Goal: Information Seeking & Learning: Learn about a topic

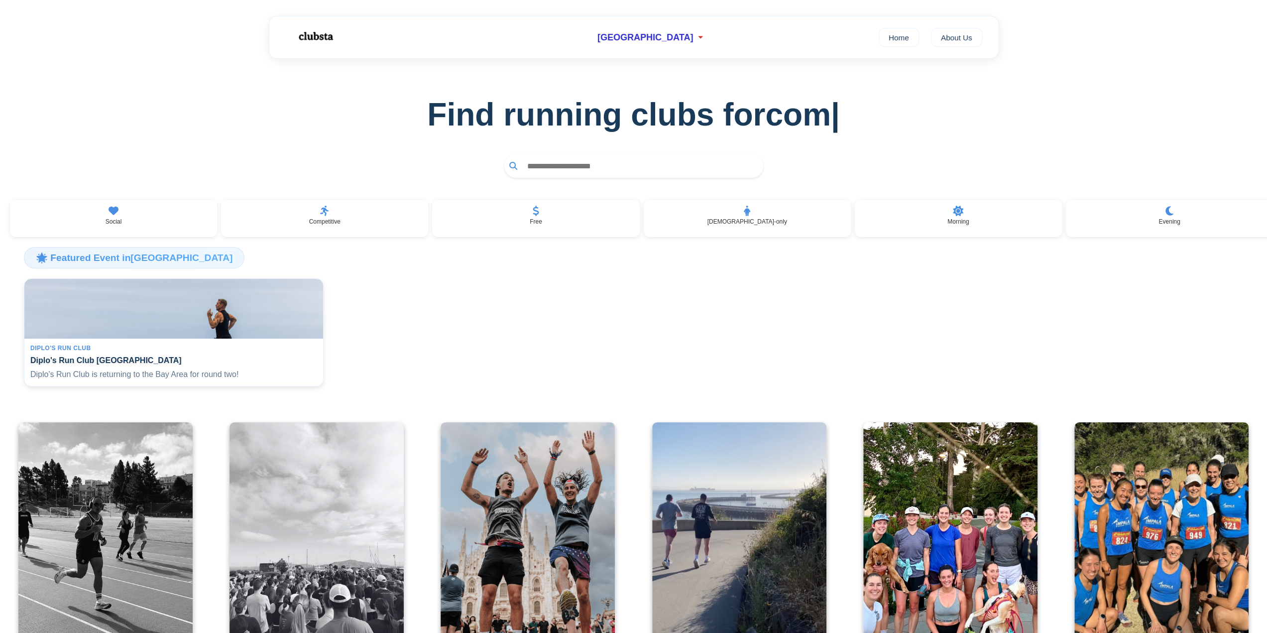
scroll to position [166, 0]
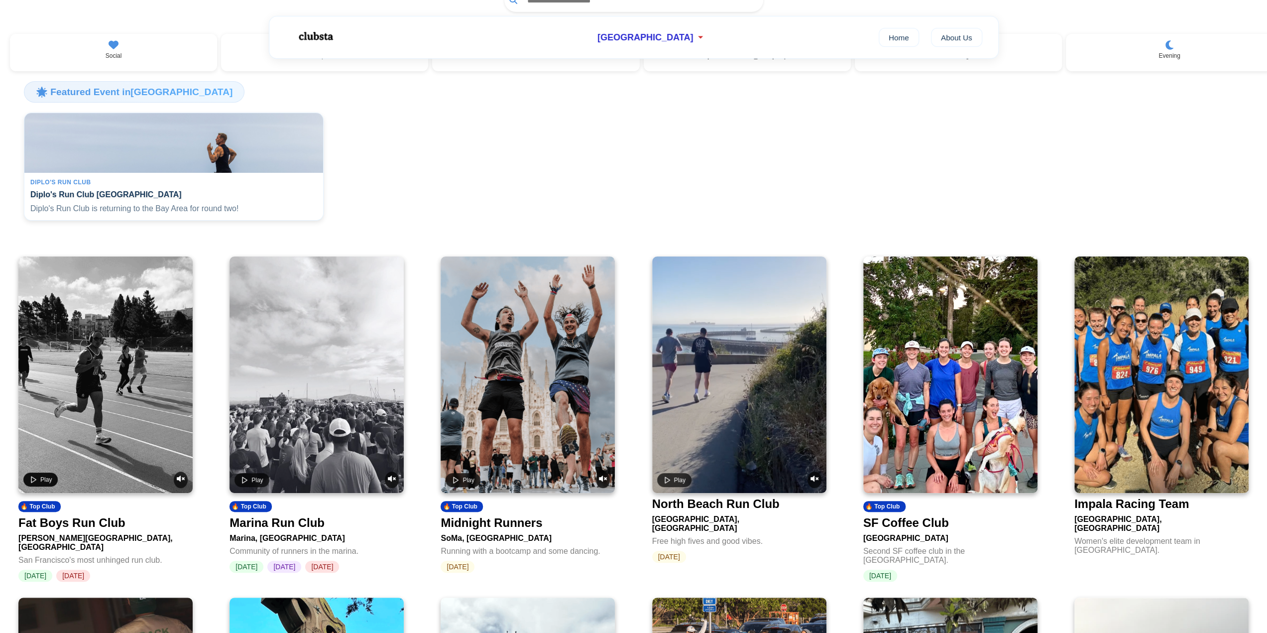
click at [46, 482] on span "Play" at bounding box center [45, 479] width 11 height 7
click at [178, 481] on icon "Unmute video" at bounding box center [181, 478] width 8 height 6
click at [26, 483] on button "Play" at bounding box center [40, 479] width 34 height 14
click at [43, 482] on span "Play" at bounding box center [45, 479] width 11 height 7
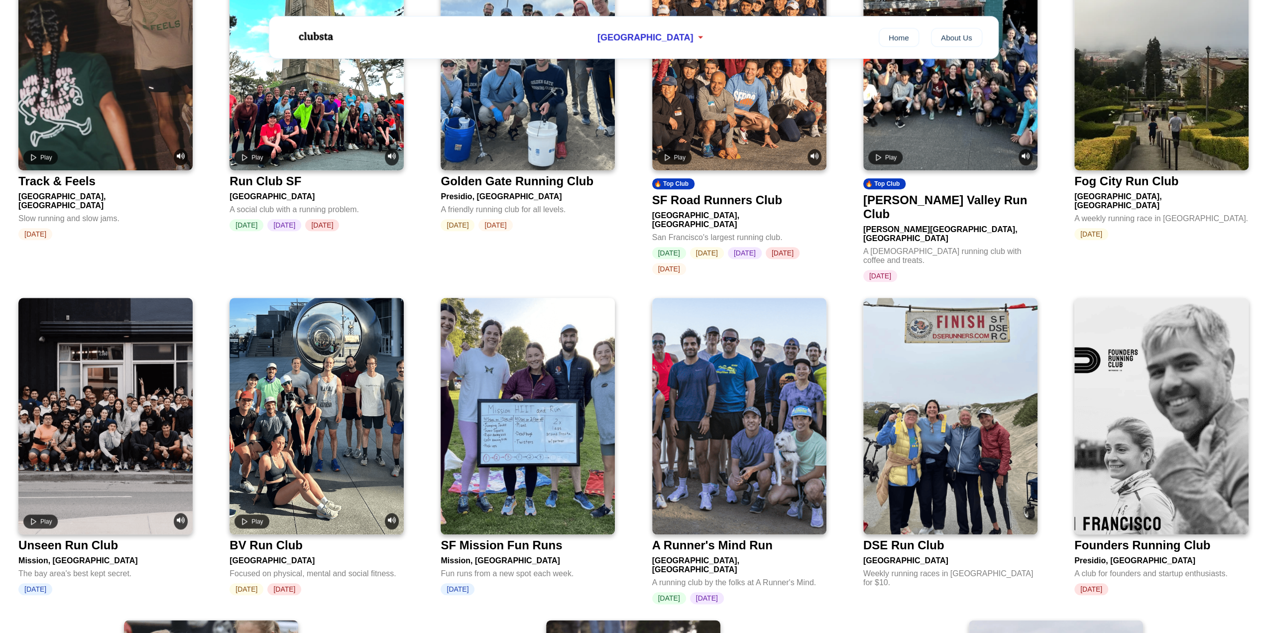
scroll to position [664, 0]
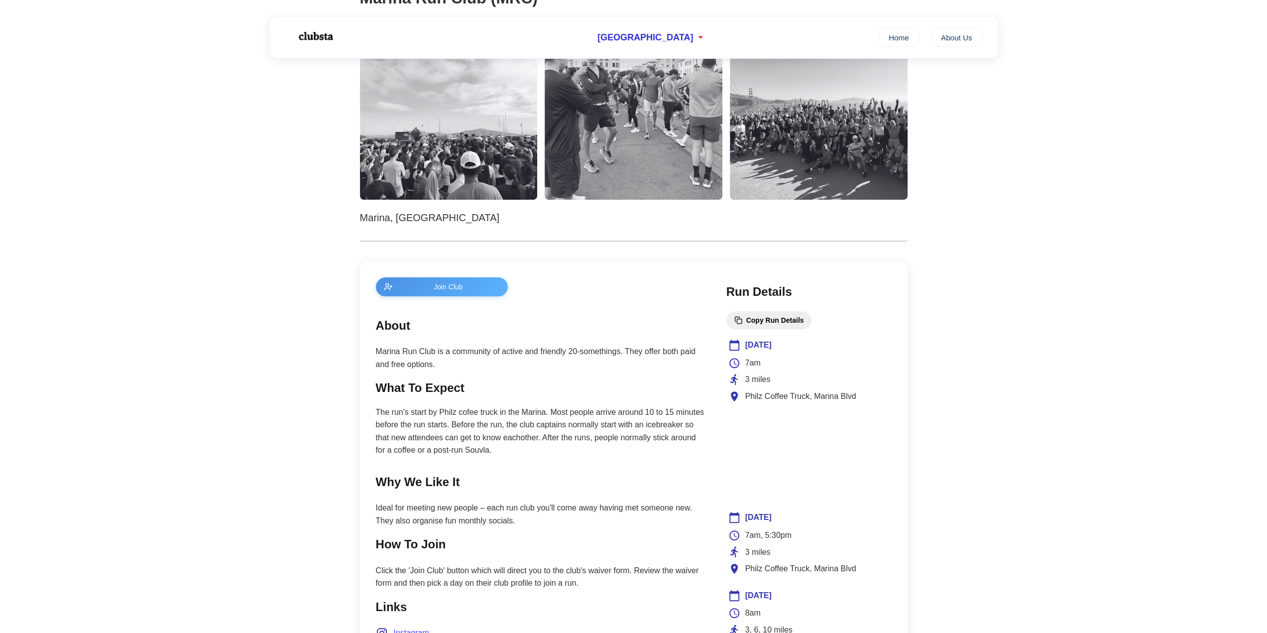
scroll to position [332, 0]
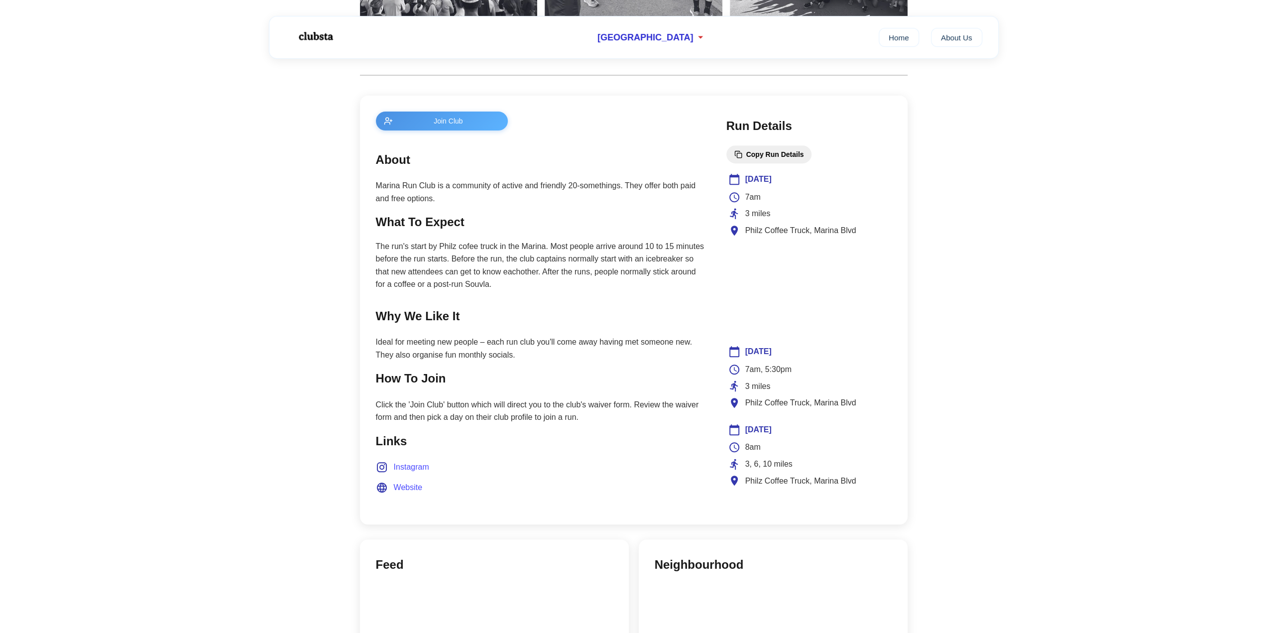
click at [416, 460] on span "Instagram" at bounding box center [411, 466] width 35 height 13
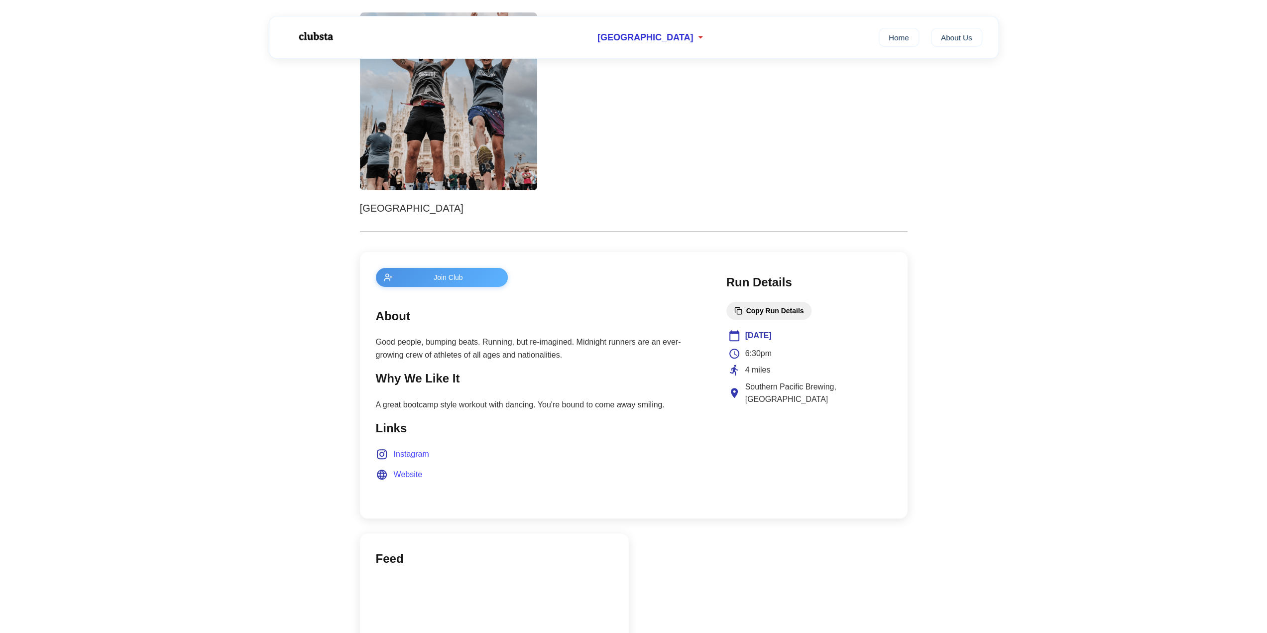
scroll to position [332, 0]
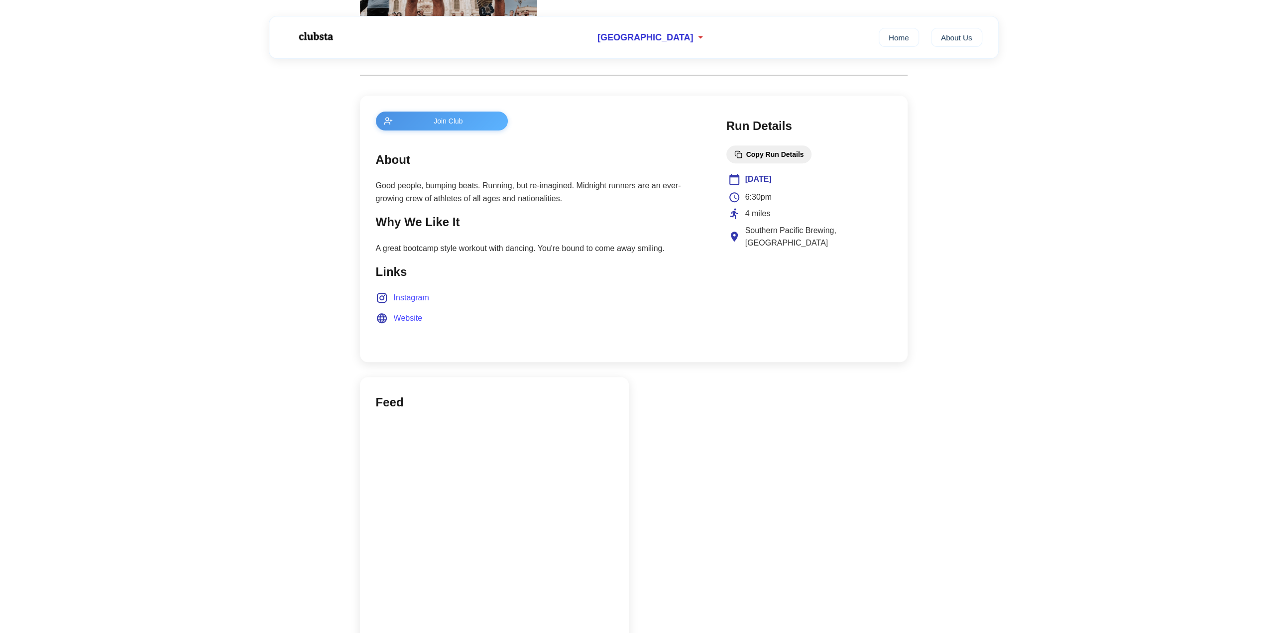
click at [420, 295] on span "Instagram" at bounding box center [411, 297] width 35 height 13
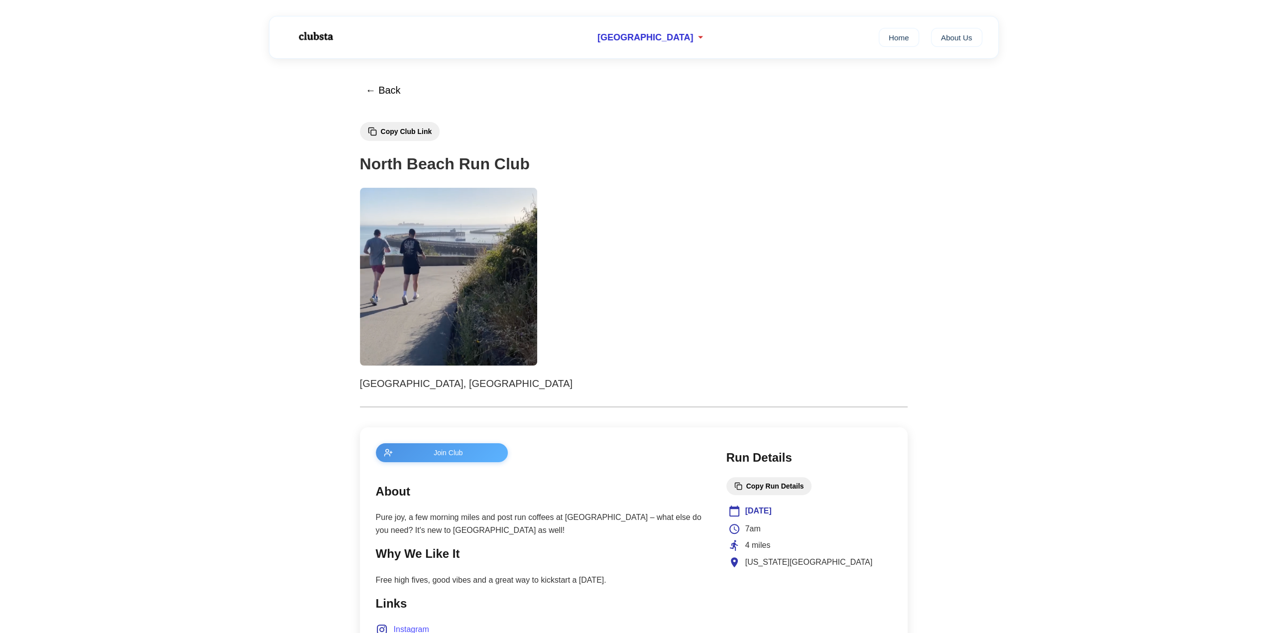
scroll to position [166, 0]
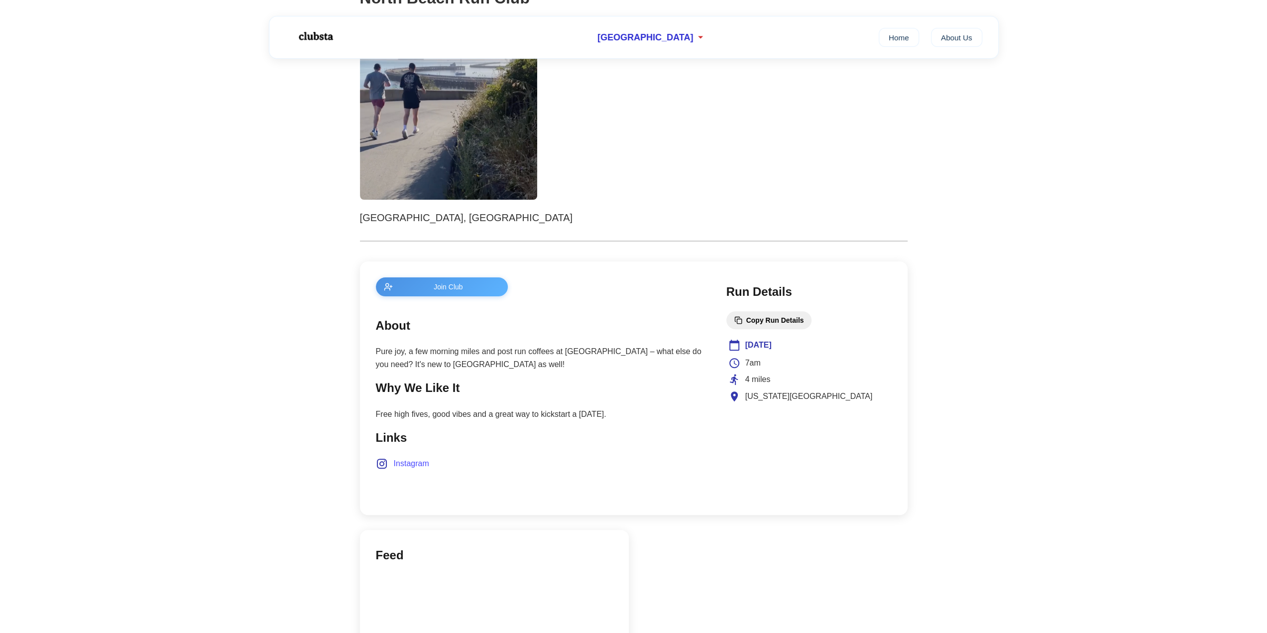
drag, startPoint x: 917, startPoint y: 139, endPoint x: 407, endPoint y: 463, distance: 604.4
click at [407, 463] on span "Instagram" at bounding box center [411, 463] width 35 height 13
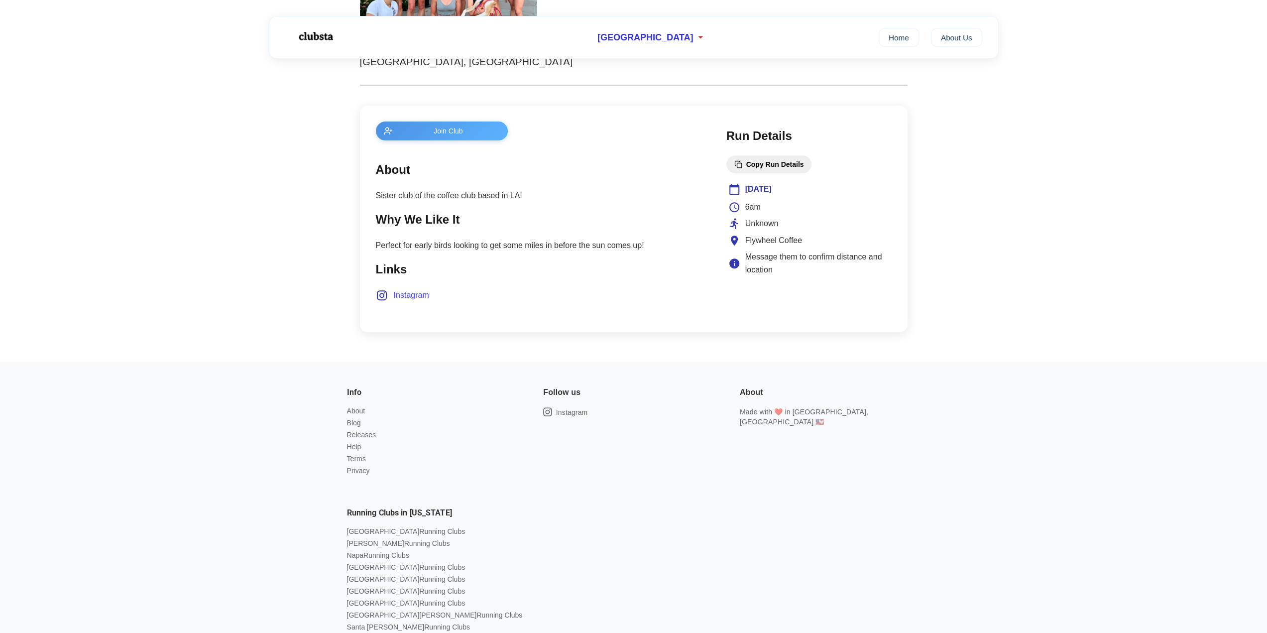
drag, startPoint x: 496, startPoint y: 414, endPoint x: 491, endPoint y: 414, distance: 5.0
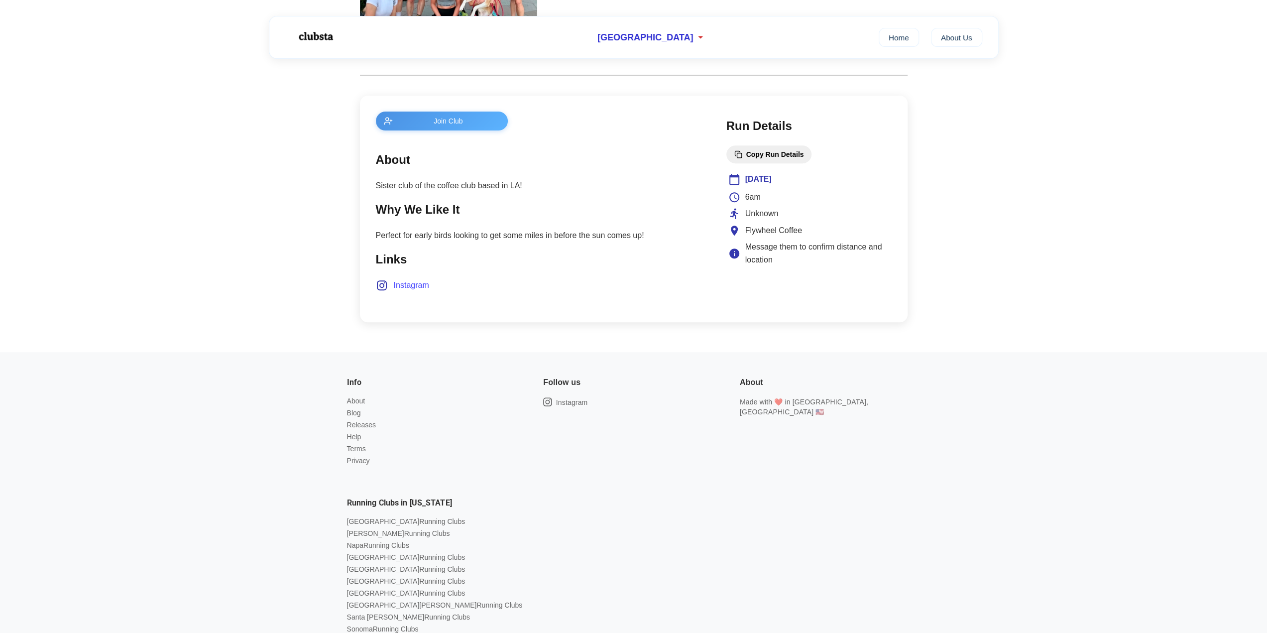
drag, startPoint x: 491, startPoint y: 414, endPoint x: 412, endPoint y: 289, distance: 147.5
click at [412, 289] on span "Instagram" at bounding box center [411, 285] width 35 height 13
